Goal: Information Seeking & Learning: Find specific fact

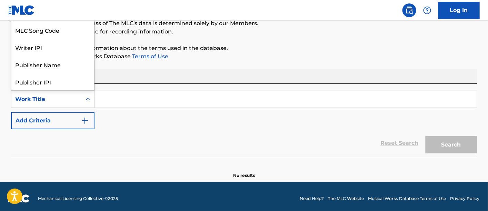
click at [88, 101] on icon "Search Form" at bounding box center [88, 99] width 7 height 7
click at [180, 105] on input "Search Form" at bounding box center [286, 99] width 383 height 17
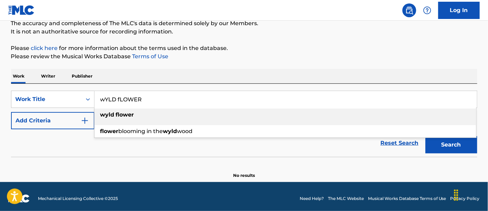
type input "wYLD fLOWER"
click at [190, 115] on div "wyld flower" at bounding box center [286, 115] width 382 height 12
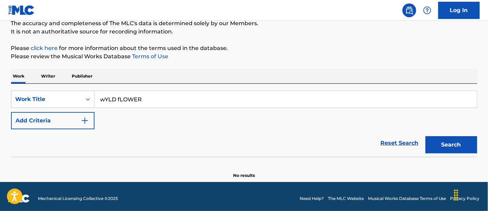
click at [78, 117] on button "Add Criteria" at bounding box center [53, 120] width 84 height 17
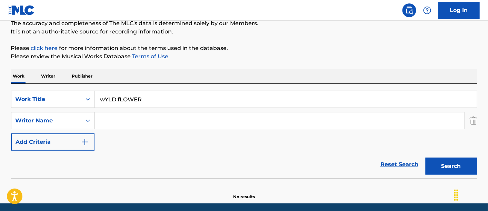
drag, startPoint x: 88, startPoint y: 116, endPoint x: 94, endPoint y: 116, distance: 6.6
click at [91, 116] on div "Search Form" at bounding box center [88, 121] width 12 height 12
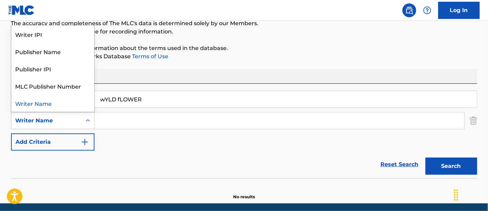
click at [119, 119] on input "Search Form" at bounding box center [280, 120] width 370 height 17
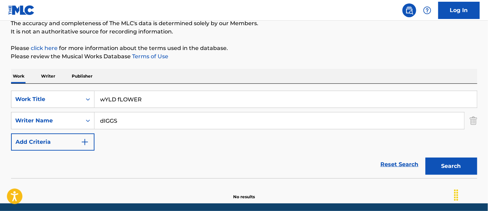
type input "dIGGS"
click at [426, 158] on button "Search" at bounding box center [452, 166] width 52 height 17
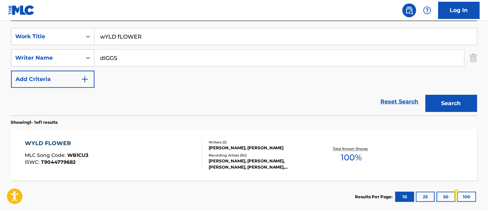
scroll to position [129, 0]
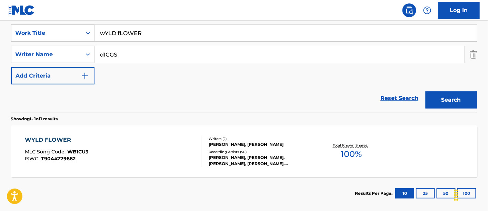
click at [250, 158] on div "[PERSON_NAME], [PERSON_NAME], [PERSON_NAME], [PERSON_NAME], [PERSON_NAME]" at bounding box center [261, 161] width 104 height 12
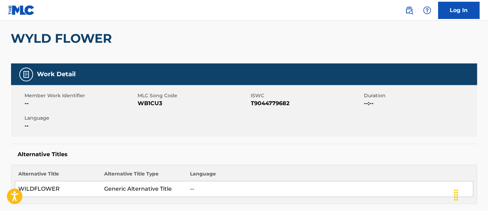
scroll to position [58, 0]
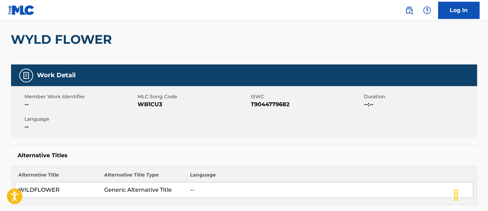
click at [272, 104] on span "T9044779682" at bounding box center [306, 104] width 111 height 8
click at [154, 105] on span "WB1CU3" at bounding box center [193, 104] width 111 height 8
copy span "WB1CU3"
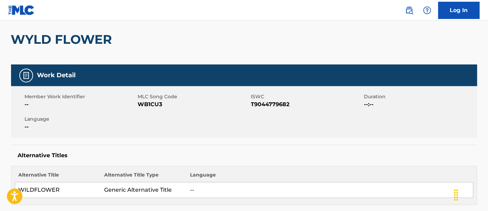
drag, startPoint x: 483, startPoint y: 111, endPoint x: 490, endPoint y: 115, distance: 7.9
click at [488, 115] on html "Accessibility Screen-Reader Guide, Feedback, and Issue Reporting | New window C…" at bounding box center [244, 47] width 488 height 211
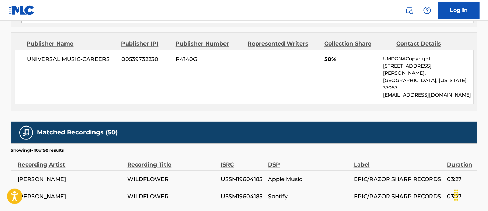
scroll to position [459, 0]
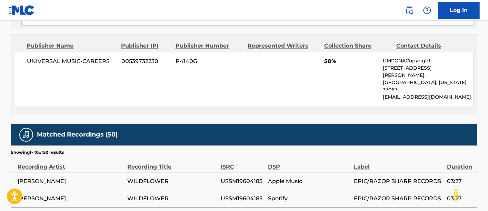
click at [241, 195] on span "USSM19604185" at bounding box center [243, 199] width 44 height 8
copy span "USSM19604185"
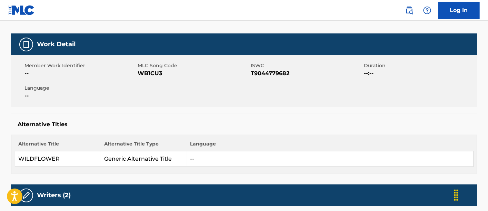
scroll to position [0, 0]
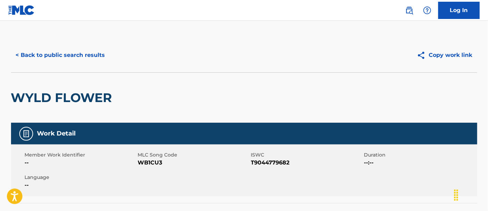
click at [86, 58] on button "< Back to public search results" at bounding box center [60, 55] width 99 height 17
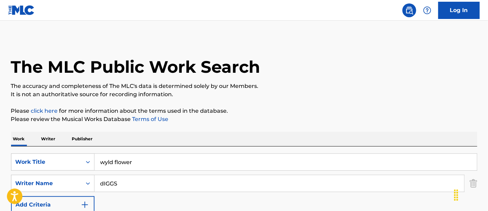
scroll to position [125, 0]
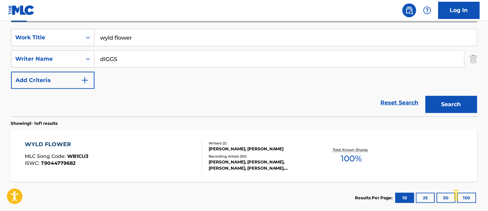
click at [160, 36] on input "wyld flower" at bounding box center [286, 37] width 383 height 17
type input "faster Blade"
click at [426, 96] on button "Search" at bounding box center [452, 104] width 52 height 17
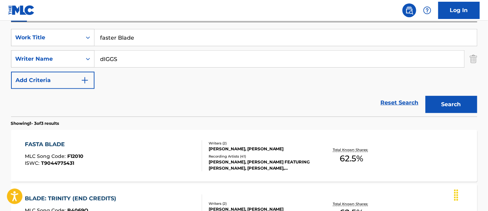
click at [295, 157] on div "Recording Artists ( 41 )" at bounding box center [261, 156] width 104 height 5
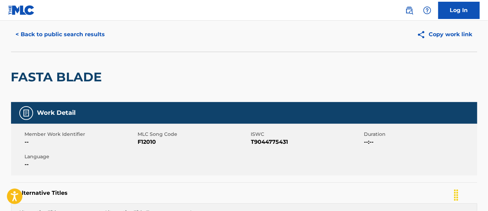
scroll to position [17, 0]
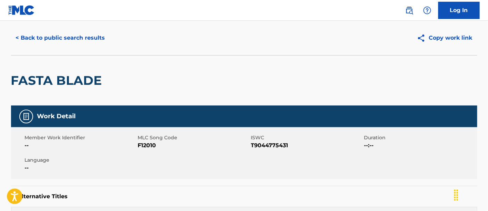
click at [145, 145] on span "F12010" at bounding box center [193, 145] width 111 height 8
copy span "F12010"
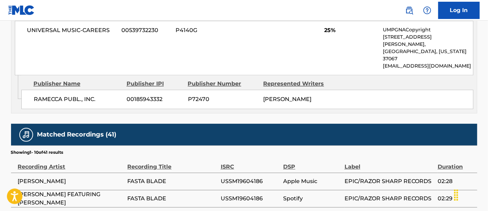
scroll to position [534, 0]
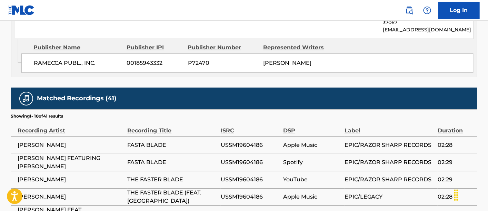
click at [242, 137] on td "USSM19604186" at bounding box center [252, 145] width 63 height 17
copy div "USSM19604186"
click at [182, 189] on span "THE FASTER BLADE (FEAT. [GEOGRAPHIC_DATA])" at bounding box center [173, 197] width 90 height 17
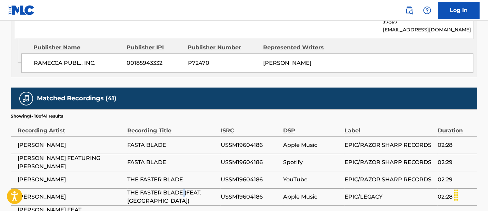
click at [182, 189] on span "THE FASTER BLADE (FEAT. [GEOGRAPHIC_DATA])" at bounding box center [173, 197] width 90 height 17
copy div "THE FASTER BLADE (FEAT. [GEOGRAPHIC_DATA])"
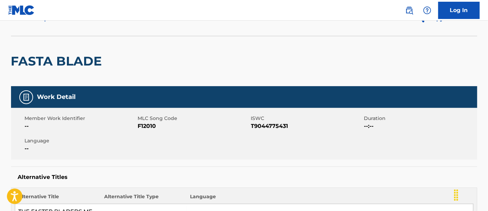
scroll to position [0, 0]
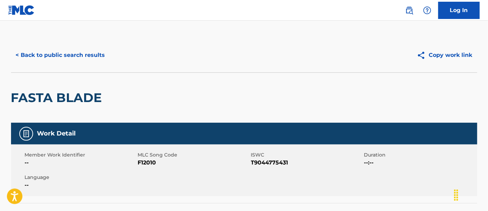
click at [80, 57] on button "< Back to public search results" at bounding box center [60, 55] width 99 height 17
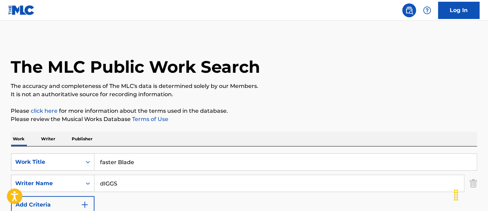
scroll to position [125, 0]
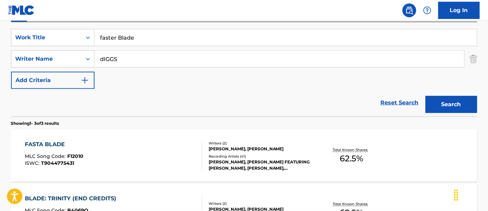
click at [158, 37] on input "faster Blade" at bounding box center [286, 37] width 383 height 17
type input "two sixty"
click at [445, 108] on button "Search" at bounding box center [452, 104] width 52 height 17
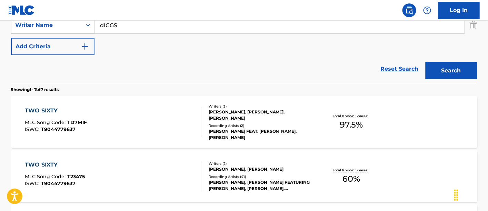
scroll to position [177, 0]
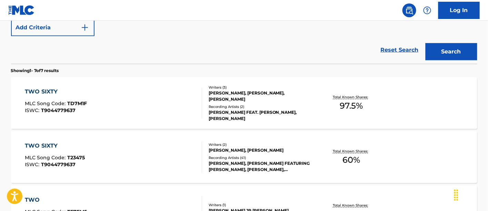
click at [142, 118] on div "TWO SIXTY MLC Song Code : TD7M1F ISWC : T9044779637" at bounding box center [113, 103] width 177 height 31
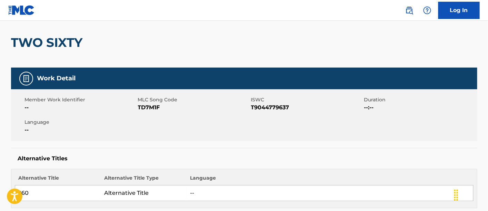
scroll to position [56, 0]
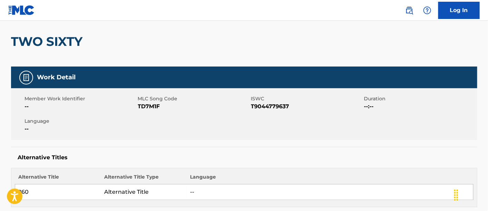
click at [147, 107] on span "TD7M1F" at bounding box center [193, 106] width 111 height 8
copy span "TD7M1F"
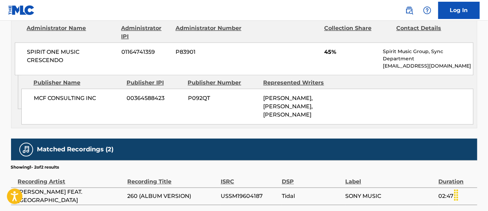
scroll to position [588, 0]
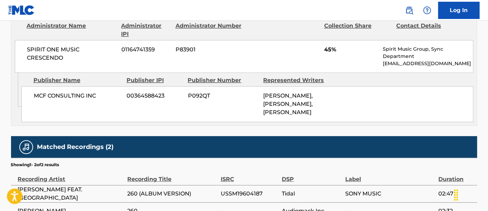
click at [247, 190] on span "USSM19604187" at bounding box center [250, 194] width 58 height 8
copy span "USSM19604187"
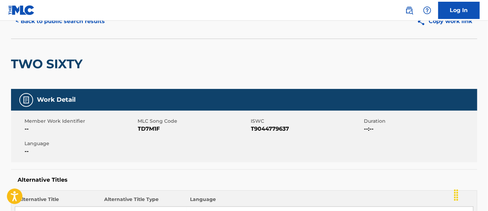
scroll to position [0, 0]
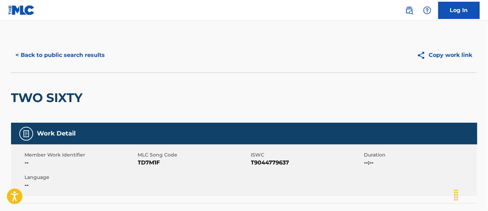
click at [87, 57] on button "< Back to public search results" at bounding box center [60, 55] width 99 height 17
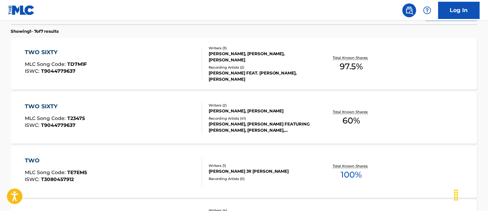
scroll to position [32, 0]
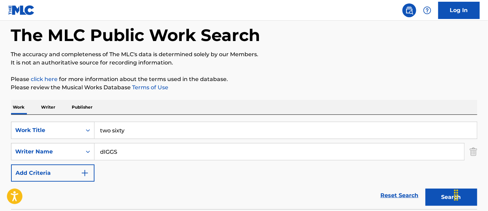
click at [268, 110] on div "Work Writer Publisher" at bounding box center [244, 107] width 467 height 14
click at [245, 122] on input "two sixty" at bounding box center [286, 130] width 383 height 17
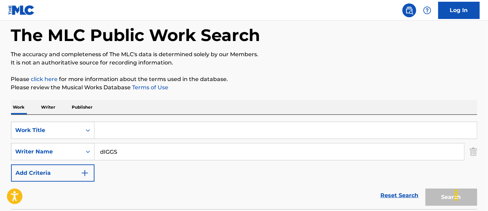
paste input "Assassination Day"
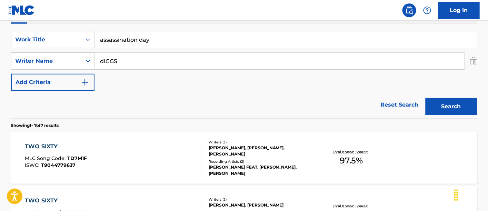
scroll to position [121, 0]
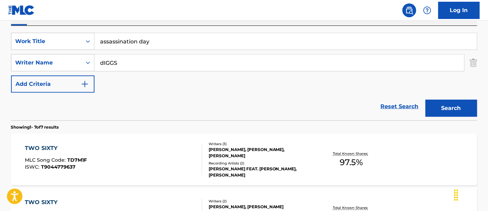
type input "assassination day"
click at [458, 116] on button "Search" at bounding box center [452, 108] width 52 height 17
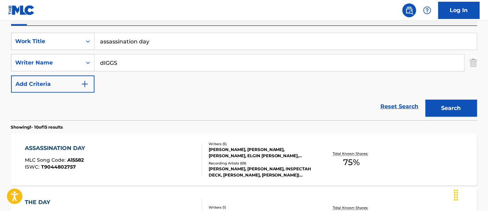
click at [214, 170] on div "[PERSON_NAME], [PERSON_NAME], INSPECTAH DECK, [PERSON_NAME], [PERSON_NAME]|[PER…" at bounding box center [261, 172] width 104 height 12
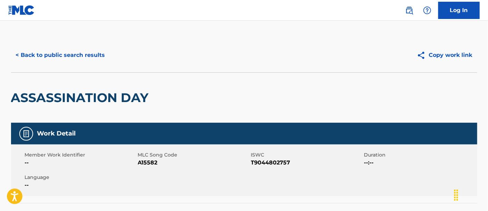
click at [155, 163] on span "A15582" at bounding box center [193, 163] width 111 height 8
copy span "A15582"
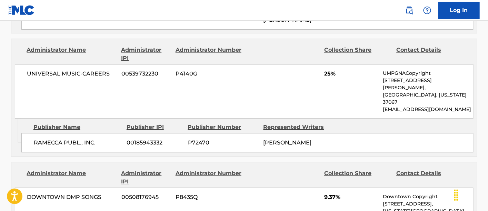
scroll to position [739, 0]
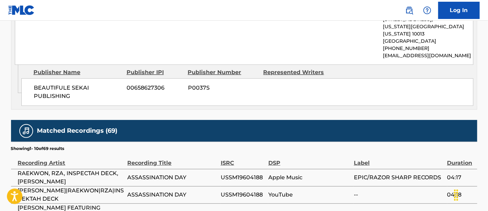
click at [256, 174] on span "USSM19604188" at bounding box center [243, 178] width 44 height 8
copy span "USSM19604188"
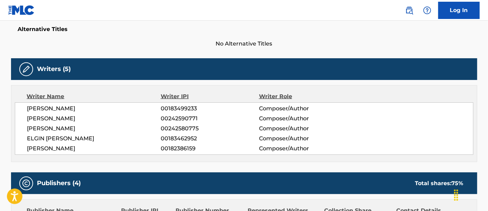
scroll to position [0, 0]
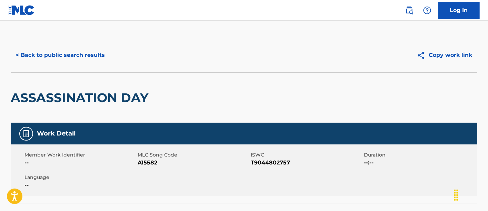
click at [93, 56] on button "< Back to public search results" at bounding box center [60, 55] width 99 height 17
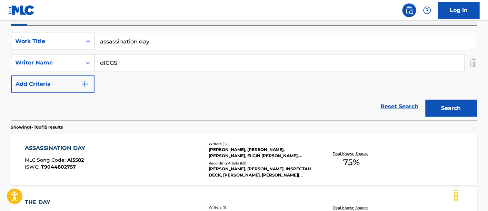
click at [250, 47] on input "assassination day" at bounding box center [286, 41] width 383 height 17
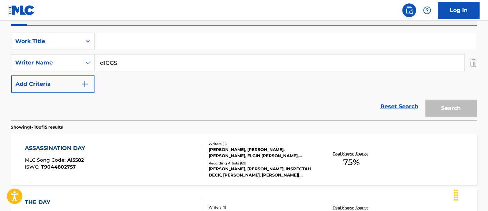
paste input "POISONOUS DARTS"
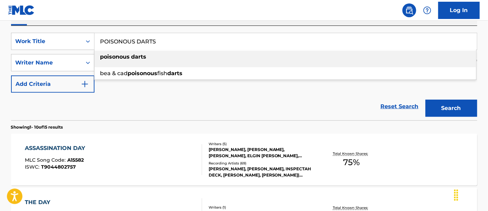
click at [237, 57] on div "poisonous darts" at bounding box center [286, 57] width 382 height 12
type input "poisonous darts"
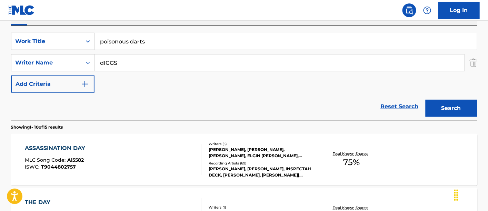
click at [473, 110] on button "Search" at bounding box center [452, 108] width 52 height 17
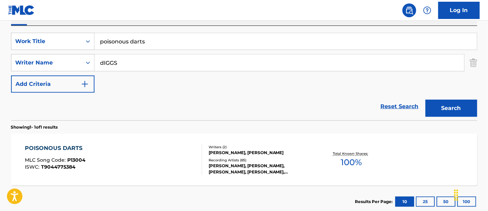
click at [361, 172] on div "POISONOUS DARTS MLC Song Code : P13004 ISWC : T9044775384 Writers ( 2 ) [PERSON…" at bounding box center [244, 160] width 467 height 52
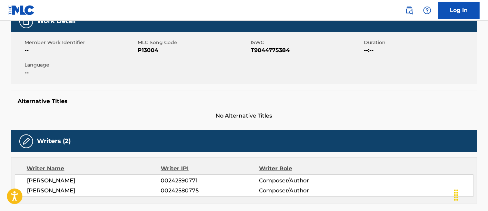
scroll to position [110, 0]
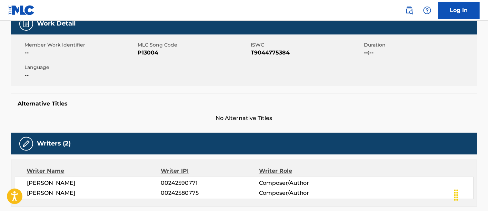
click at [149, 50] on span "P13004" at bounding box center [193, 53] width 111 height 8
copy span "P13004"
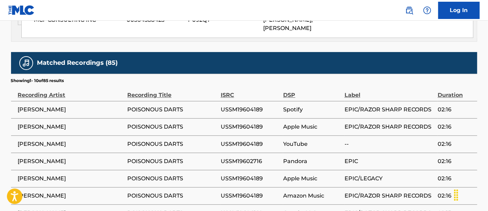
scroll to position [501, 0]
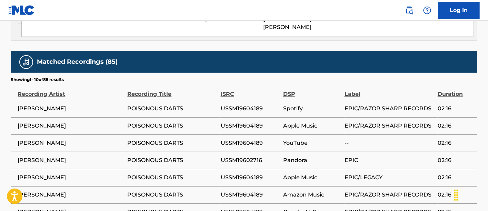
click at [245, 105] on span "USSM19604189" at bounding box center [250, 109] width 59 height 8
